Goal: Task Accomplishment & Management: Manage account settings

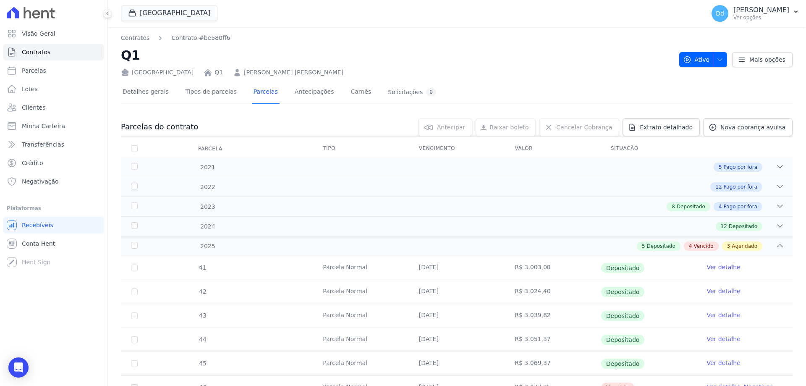
scroll to position [356, 0]
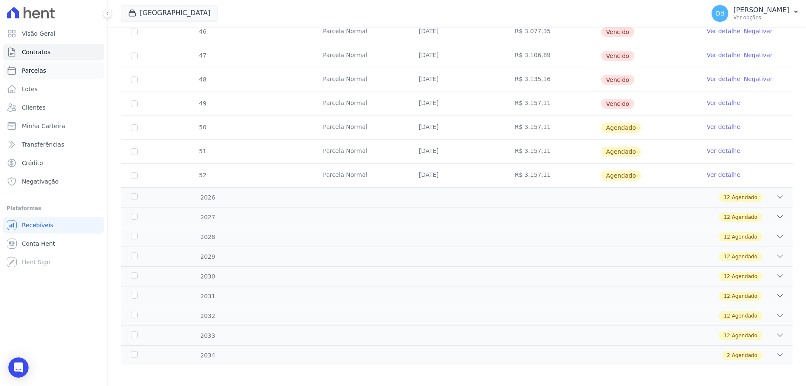
click at [35, 71] on span "Parcelas" at bounding box center [34, 70] width 24 height 8
select select
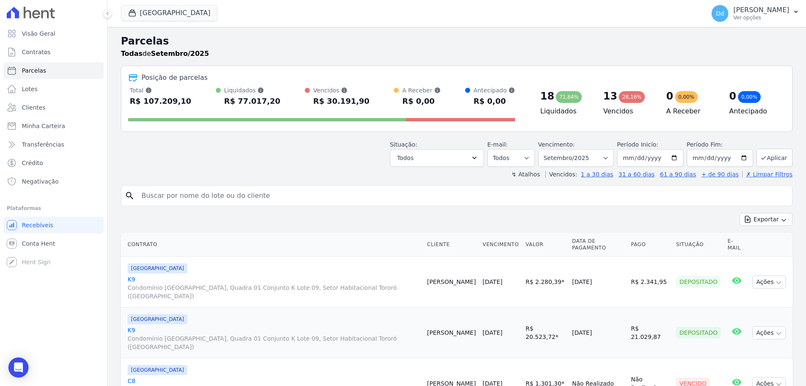
click at [166, 197] on input "search" at bounding box center [462, 195] width 652 height 17
type input "q1"
select select
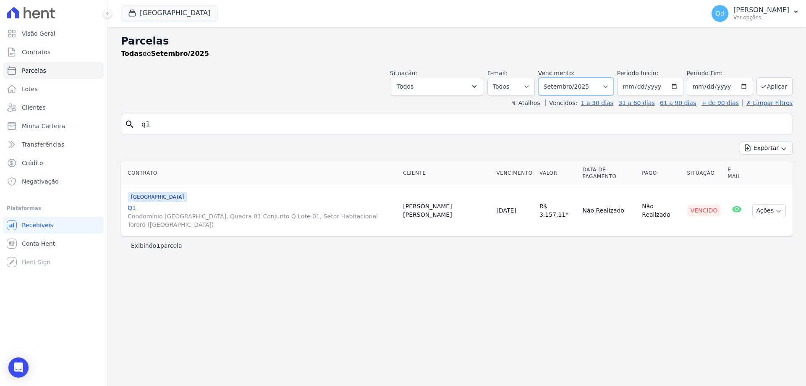
click at [607, 87] on select "Filtrar por período ──────── Todos os meses Agosto/2021 Setembro/2021 Outubro/2…" at bounding box center [576, 87] width 76 height 18
select select "all"
click at [550, 78] on select "Filtrar por período ──────── Todos os meses Agosto/2021 Setembro/2021 Outubro/2…" at bounding box center [576, 87] width 76 height 18
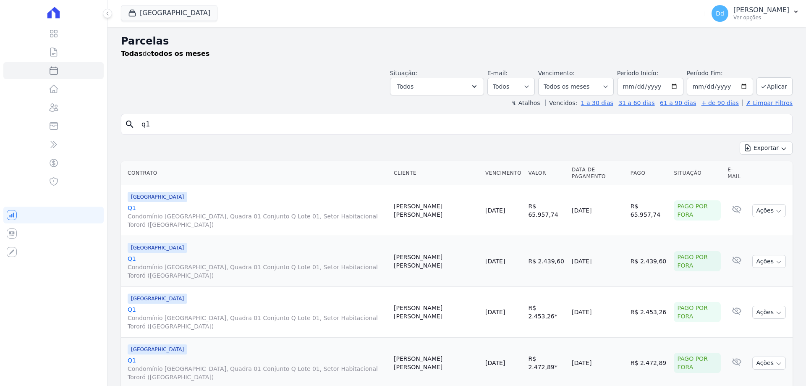
select select
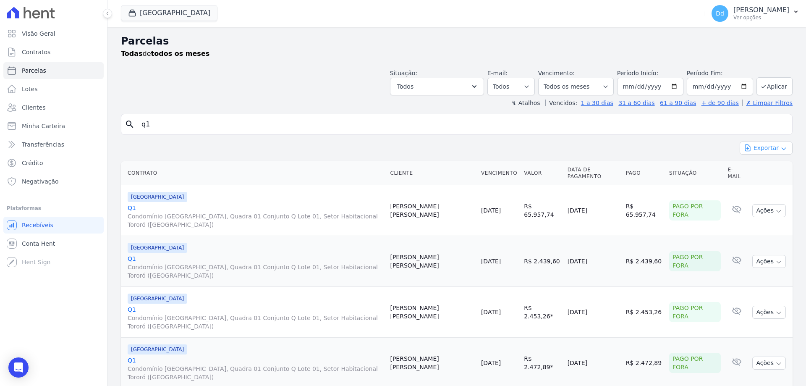
click at [758, 146] on button "Exportar" at bounding box center [766, 147] width 53 height 13
click at [757, 182] on span "Exportar CSV" at bounding box center [765, 182] width 44 height 8
click at [758, 168] on span "Exportar PDF" at bounding box center [765, 168] width 44 height 8
click at [38, 49] on span "Contratos" at bounding box center [36, 52] width 29 height 8
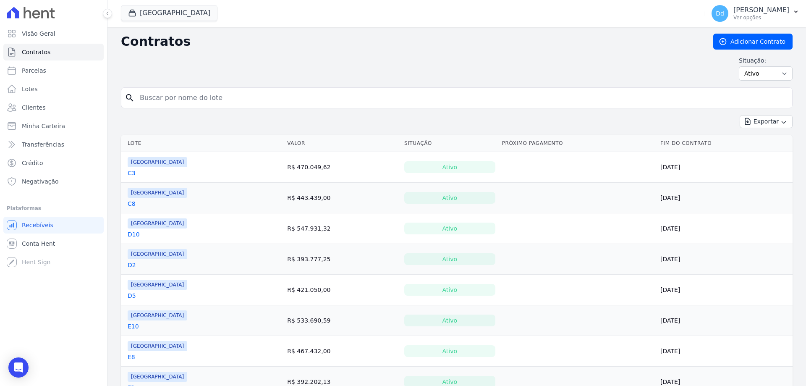
click at [162, 92] on input "search" at bounding box center [462, 97] width 654 height 17
type input "q1"
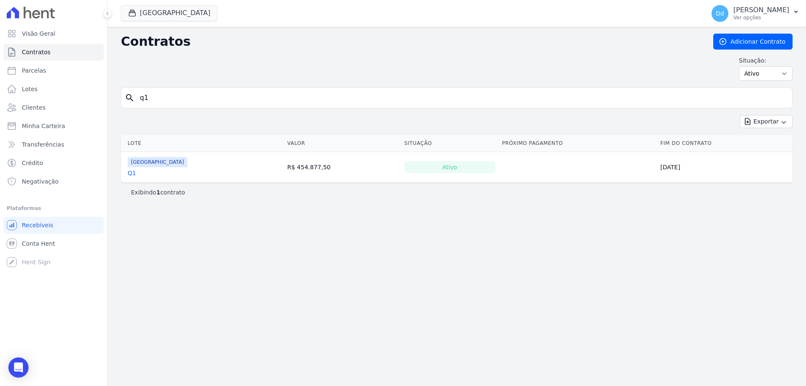
click at [127, 173] on td "Parque Vivá Q1" at bounding box center [202, 167] width 163 height 30
click at [130, 173] on link "Q1" at bounding box center [132, 173] width 8 height 8
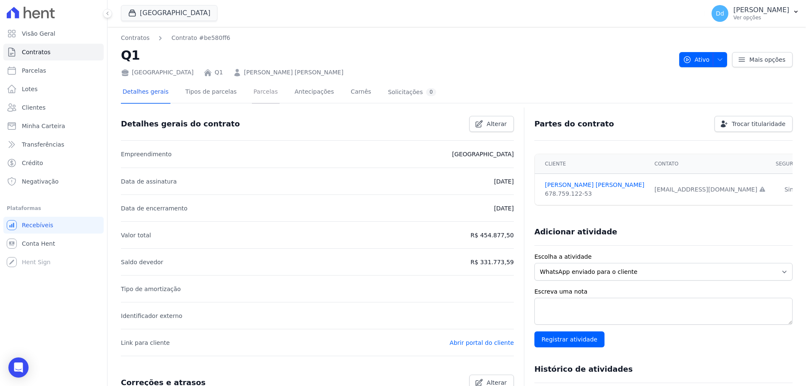
click at [252, 91] on link "Parcelas" at bounding box center [266, 92] width 28 height 22
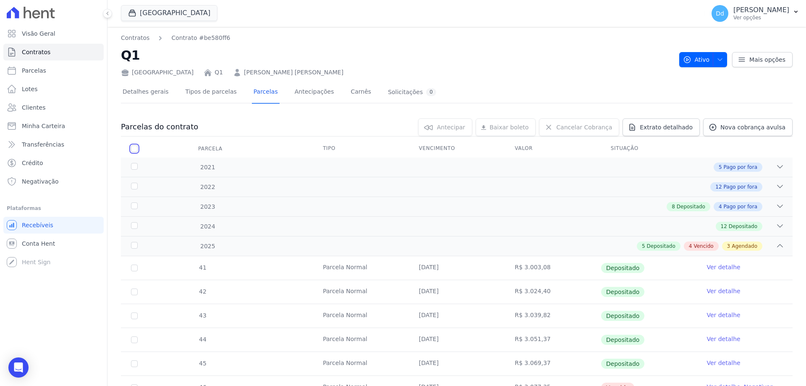
click at [133, 149] on input "checkbox" at bounding box center [134, 148] width 7 height 7
checkbox input "true"
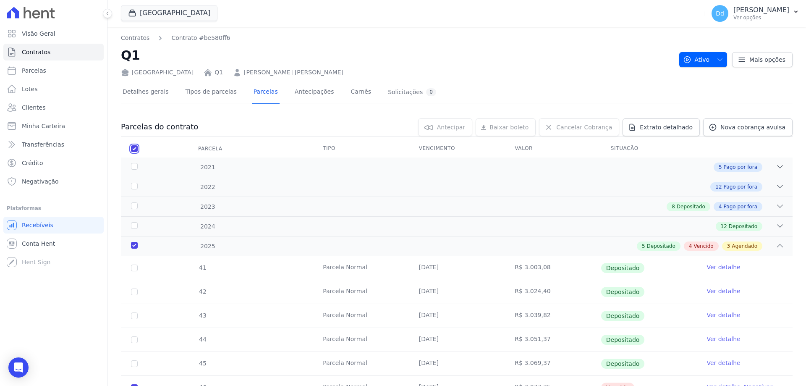
checkbox input "true"
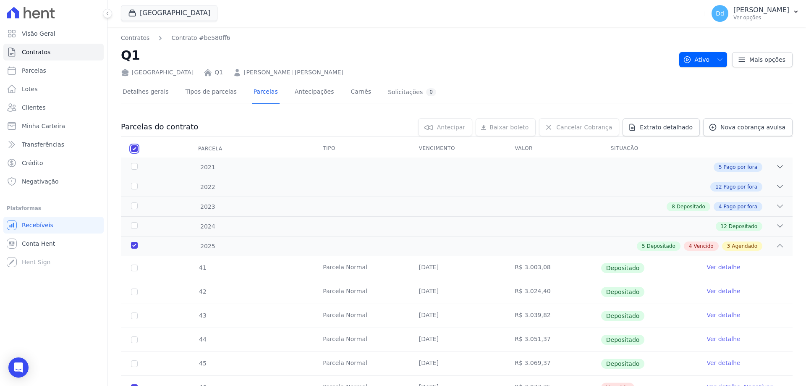
checkbox input "true"
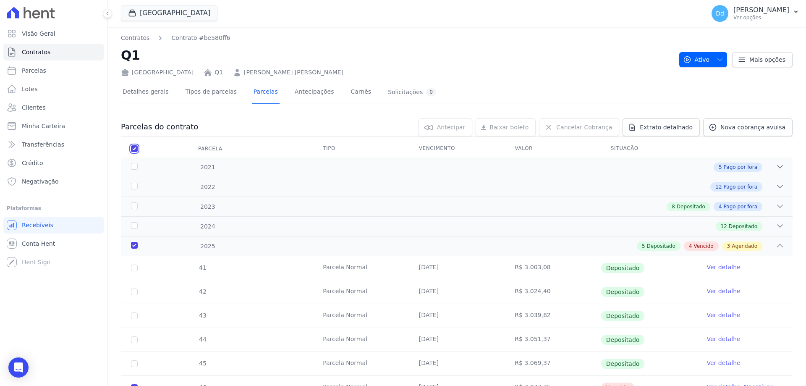
checkbox input "true"
click at [131, 146] on th "Parcela" at bounding box center [134, 149] width 27 height 18
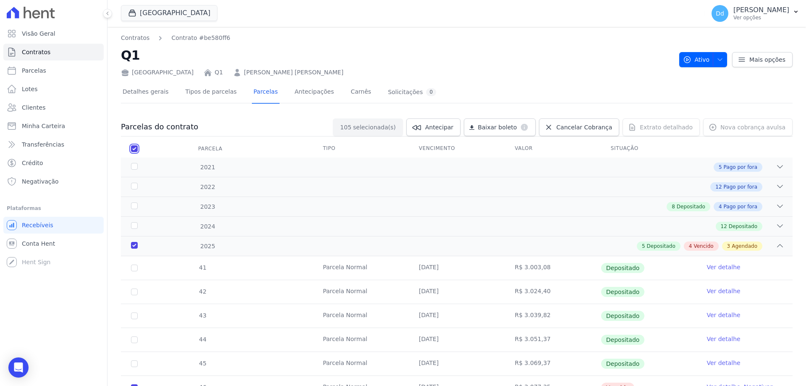
click at [135, 147] on input "checkbox" at bounding box center [134, 148] width 7 height 7
checkbox input "false"
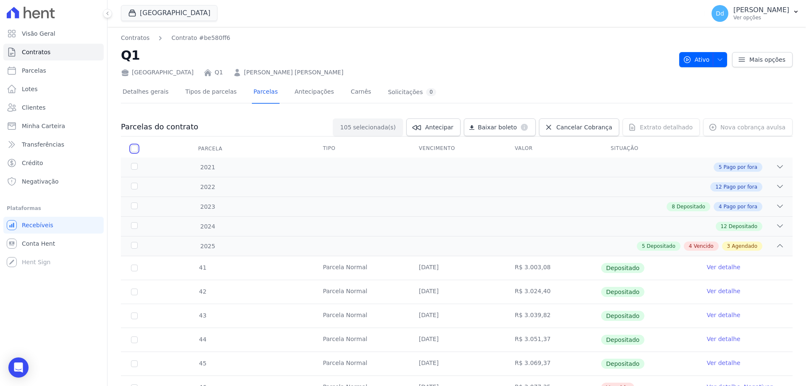
checkbox input "false"
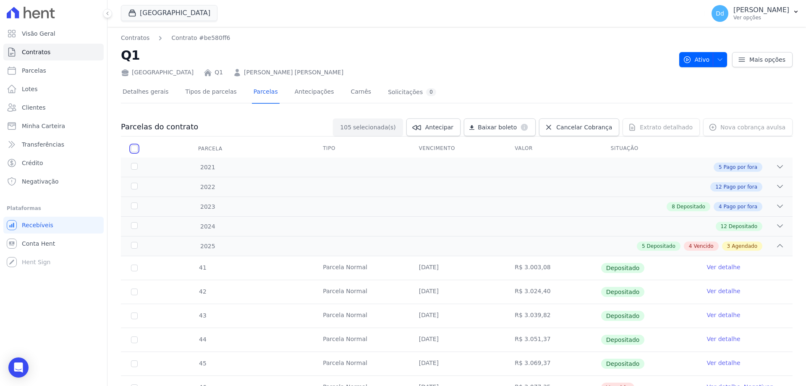
checkbox input "false"
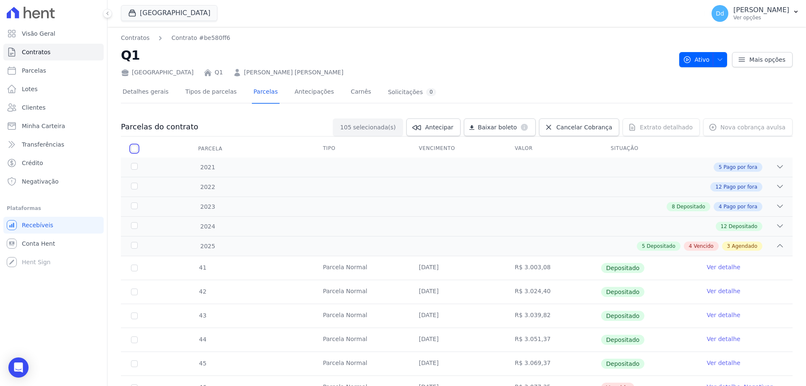
checkbox input "false"
click at [660, 131] on link "Extrato detalhado" at bounding box center [661, 127] width 77 height 18
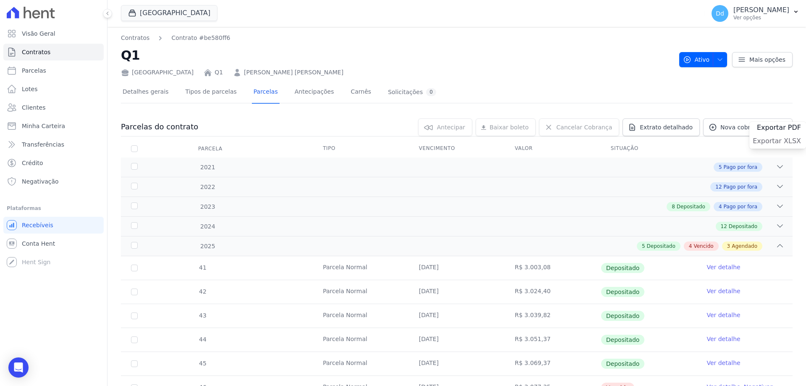
click at [772, 142] on span "Exportar XLSX" at bounding box center [777, 141] width 48 height 8
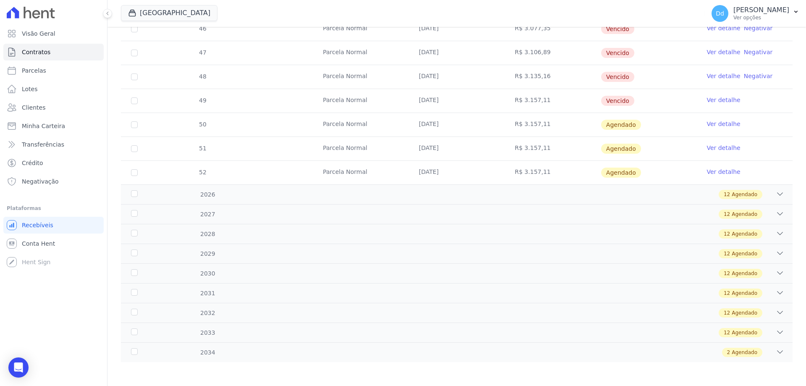
scroll to position [360, 0]
click at [776, 195] on icon at bounding box center [780, 192] width 8 height 8
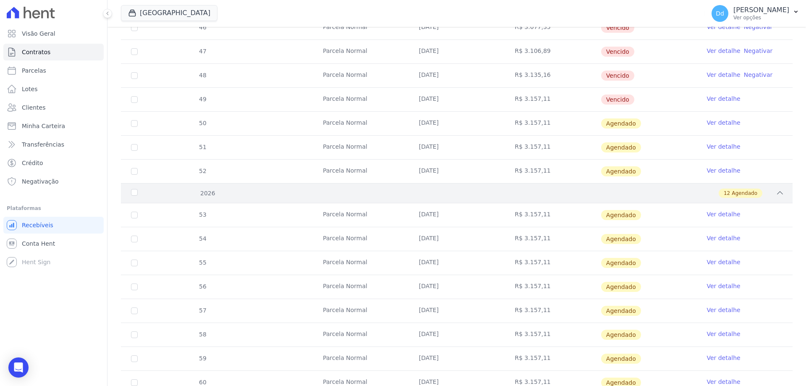
click at [776, 191] on icon at bounding box center [780, 192] width 8 height 8
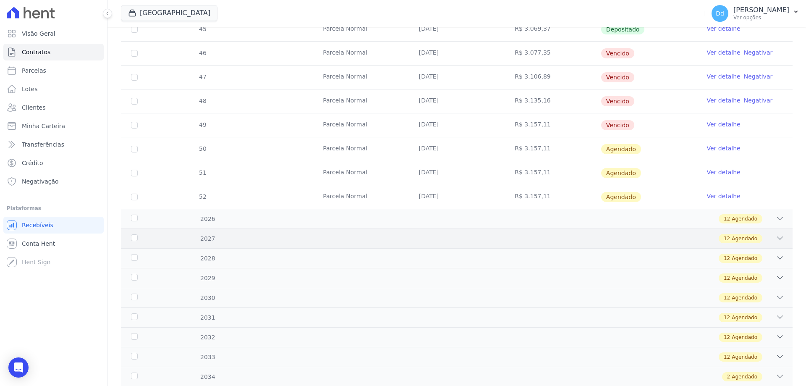
scroll to position [234, 0]
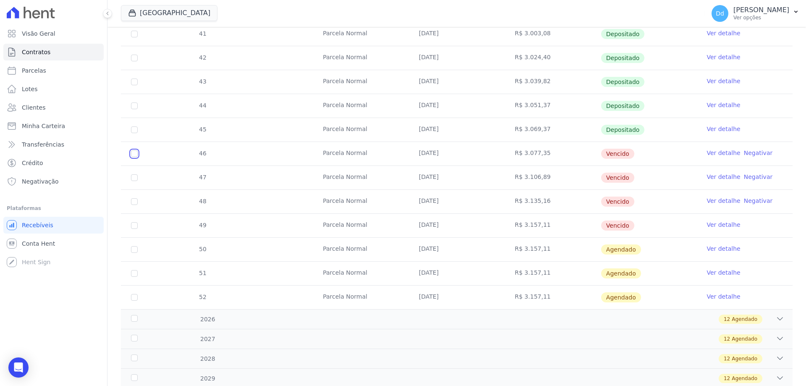
click at [135, 154] on input "checkbox" at bounding box center [134, 153] width 7 height 7
checkbox input "true"
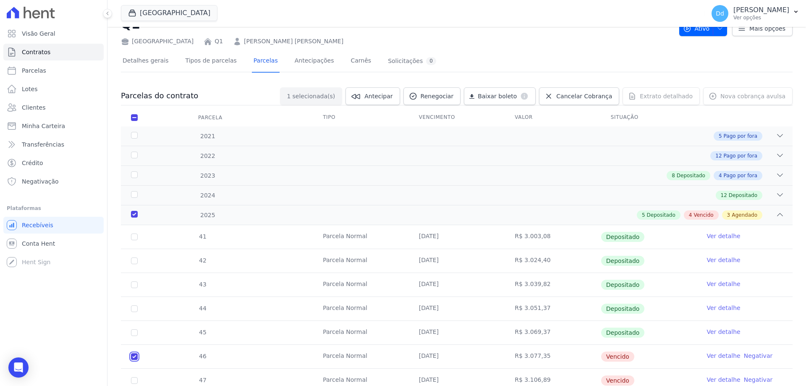
scroll to position [0, 0]
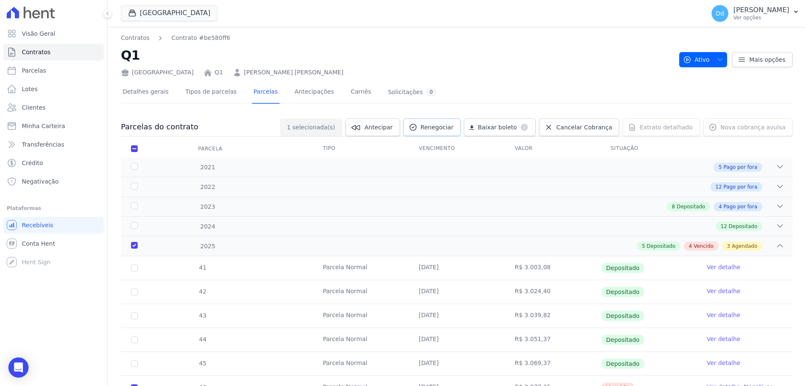
click at [454, 128] on span "Renegociar" at bounding box center [437, 127] width 33 height 8
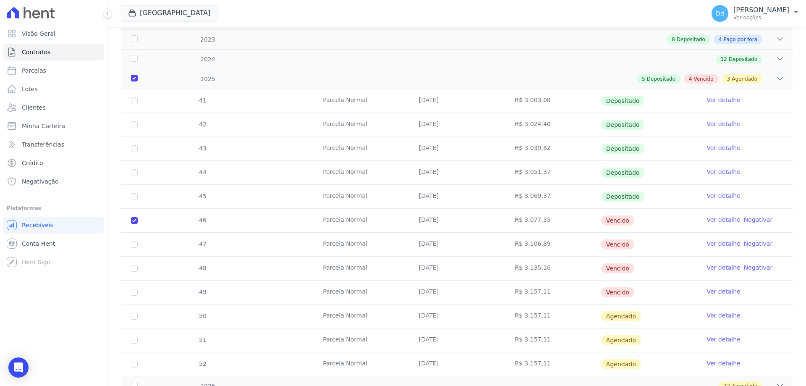
scroll to position [168, 0]
click at [135, 220] on input "checkbox" at bounding box center [134, 219] width 7 height 7
checkbox input "false"
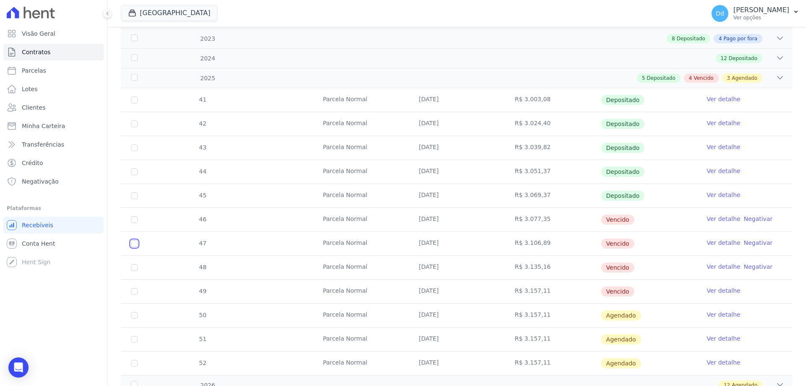
click at [135, 243] on input "checkbox" at bounding box center [134, 243] width 7 height 7
checkbox input "true"
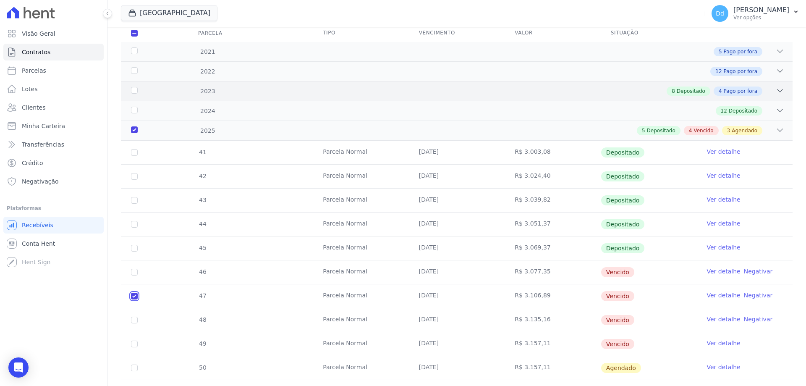
scroll to position [0, 0]
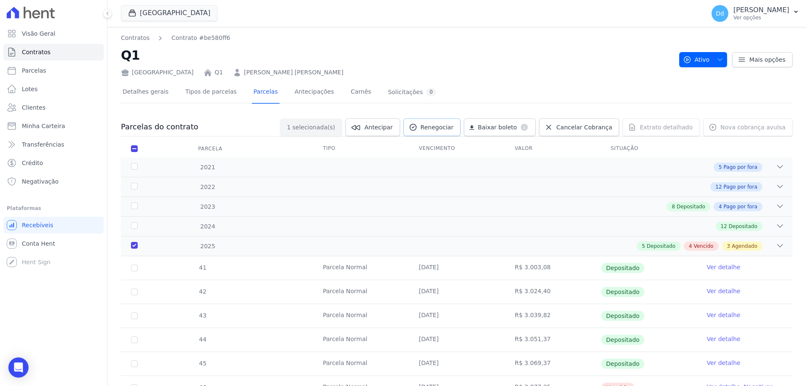
click at [454, 126] on span "Renegociar" at bounding box center [437, 127] width 33 height 8
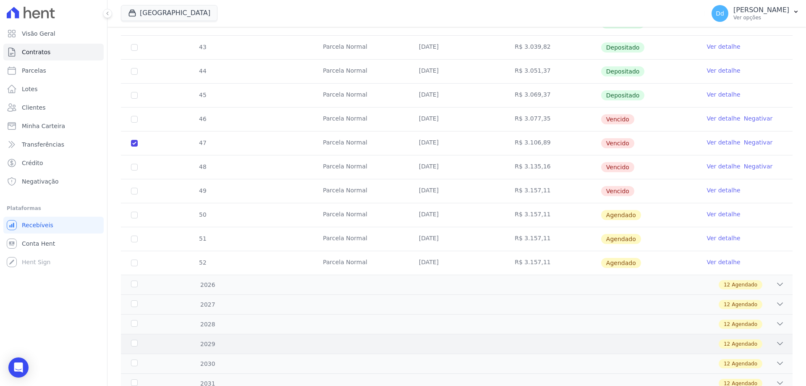
scroll to position [336, 0]
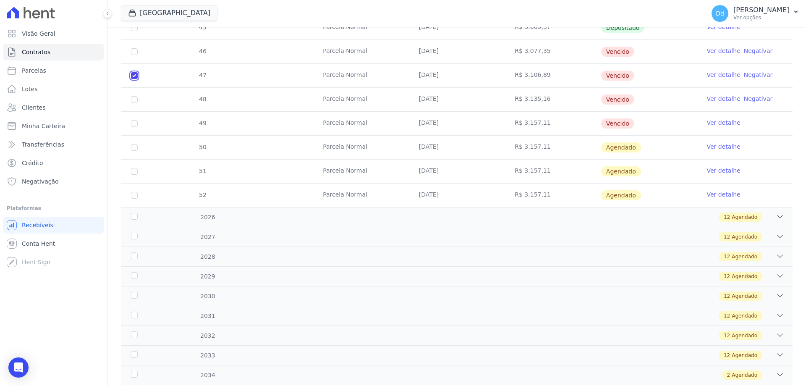
click at [133, 76] on input "checkbox" at bounding box center [134, 75] width 7 height 7
checkbox input "false"
click at [133, 100] on input "checkbox" at bounding box center [134, 99] width 7 height 7
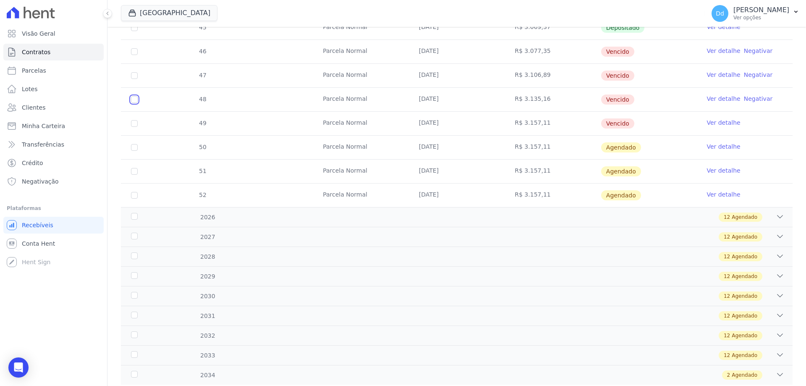
checkbox input "true"
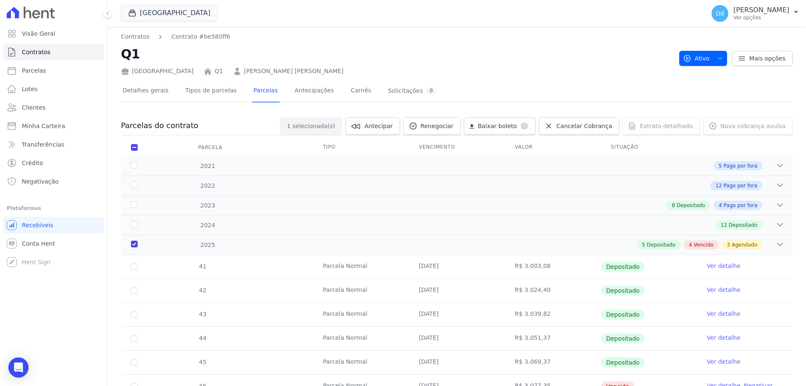
scroll to position [0, 0]
click at [446, 124] on span "Renegociar" at bounding box center [437, 127] width 33 height 8
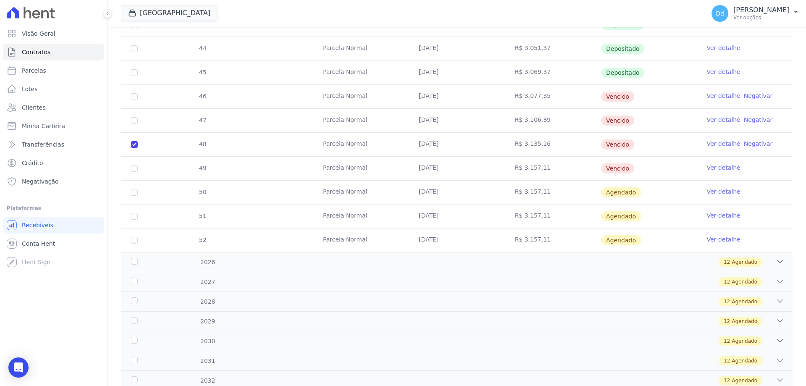
scroll to position [294, 0]
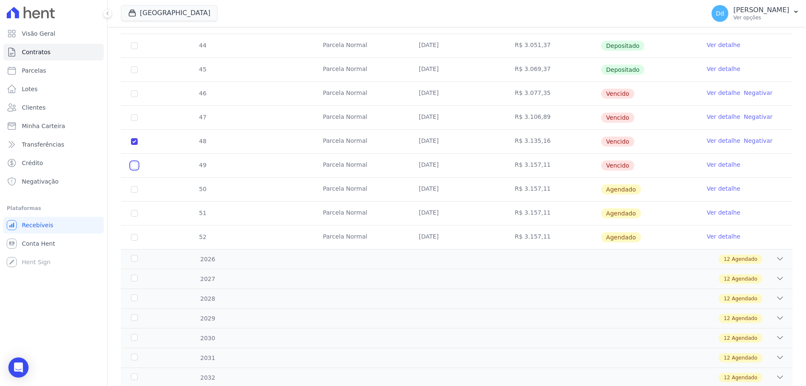
click at [133, 164] on input "checkbox" at bounding box center [134, 165] width 7 height 7
checkbox input "true"
click at [134, 143] on input "checkbox" at bounding box center [134, 141] width 7 height 7
checkbox input "false"
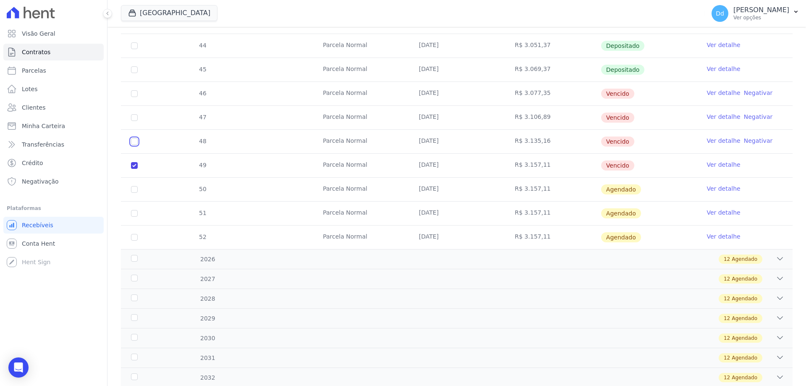
checkbox input "true"
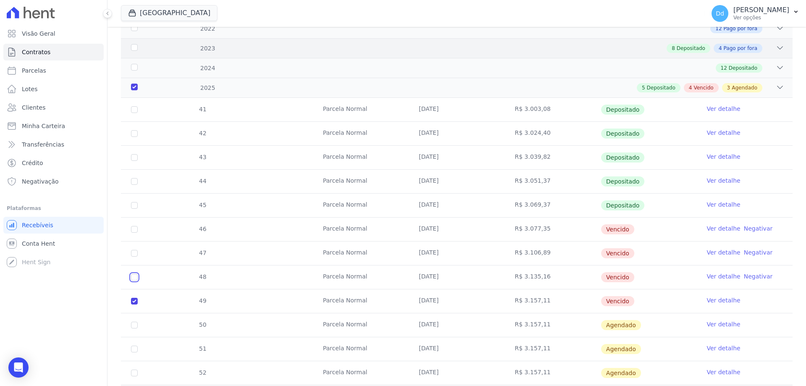
scroll to position [0, 0]
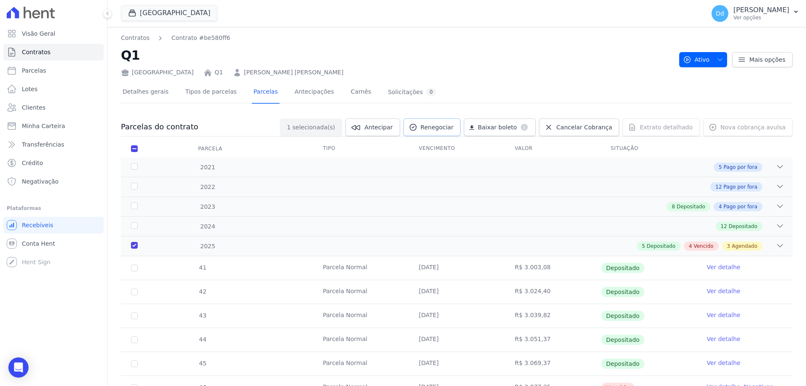
click at [454, 130] on span "Renegociar" at bounding box center [437, 127] width 33 height 8
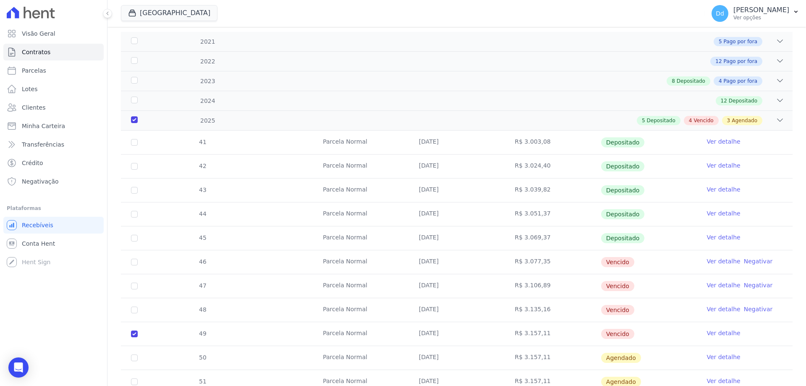
scroll to position [126, 0]
click at [138, 260] on td "46" at bounding box center [134, 262] width 27 height 24
drag, startPoint x: 134, startPoint y: 260, endPoint x: 134, endPoint y: 267, distance: 7.6
click at [134, 259] on input "checkbox" at bounding box center [134, 261] width 7 height 7
checkbox input "true"
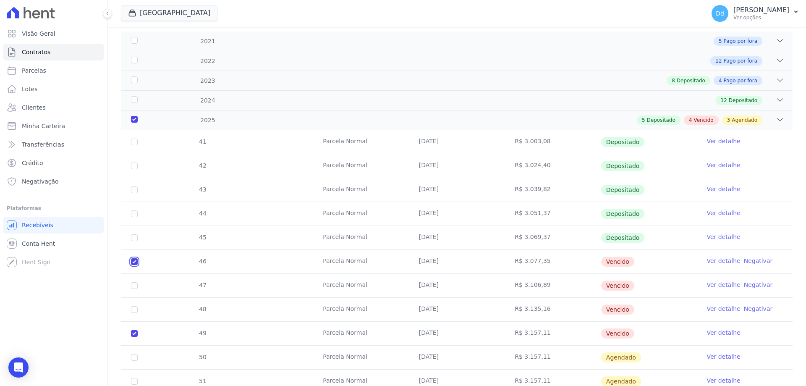
checkbox input "true"
click at [133, 332] on input "checkbox" at bounding box center [134, 333] width 7 height 7
checkbox input "false"
checkbox input "true"
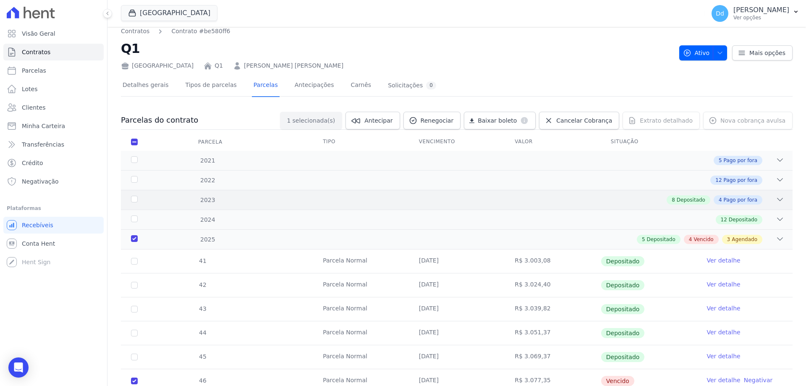
scroll to position [0, 0]
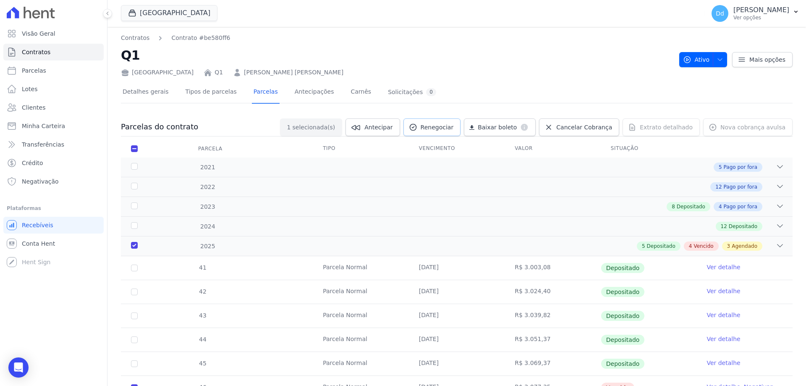
click at [454, 129] on span "Renegociar" at bounding box center [437, 127] width 33 height 8
